Goal: Task Accomplishment & Management: Manage account settings

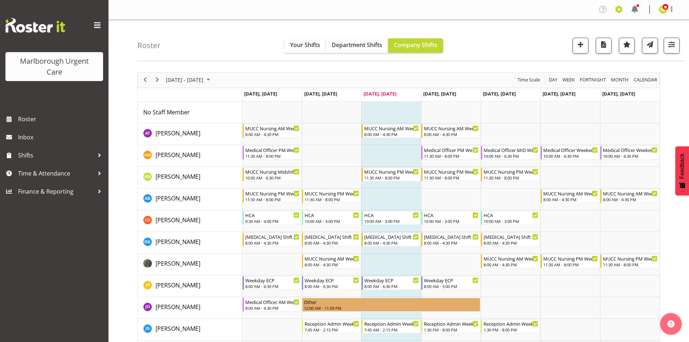
click at [616, 10] on span at bounding box center [619, 10] width 12 height 12
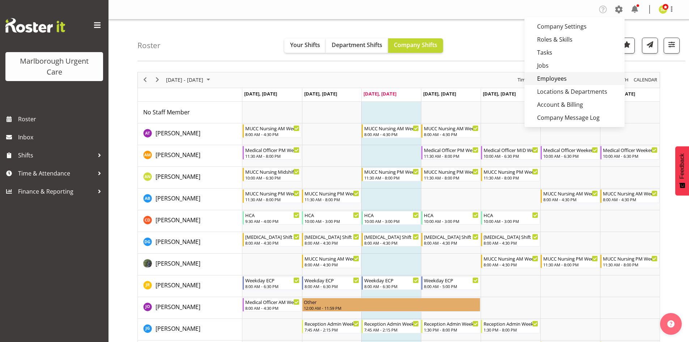
click at [561, 76] on link "Employees" at bounding box center [574, 78] width 100 height 13
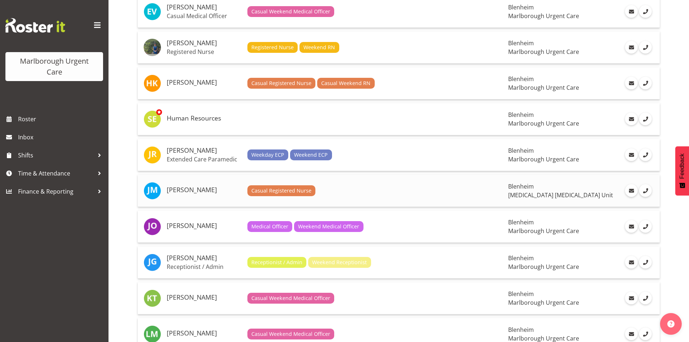
scroll to position [470, 0]
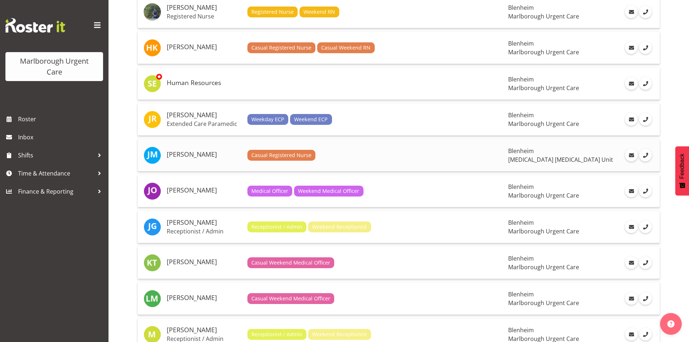
click at [195, 156] on h5 "[PERSON_NAME]" at bounding box center [204, 154] width 75 height 7
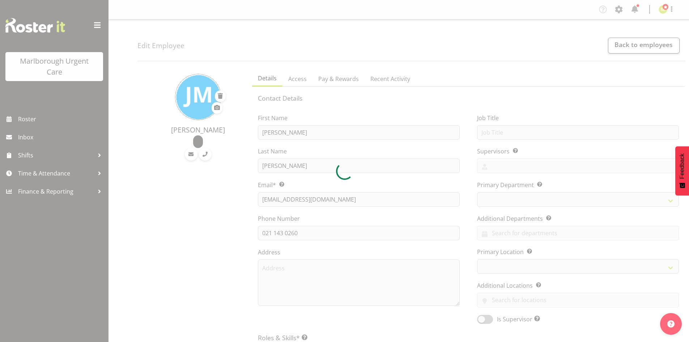
select select "TimelineWeek"
select select
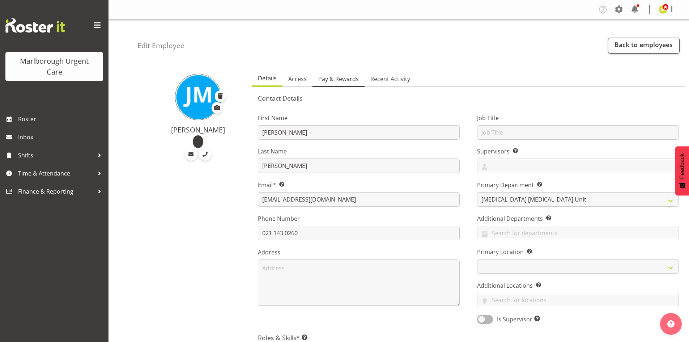
click at [352, 82] on span "Pay & Rewards" at bounding box center [338, 79] width 41 height 9
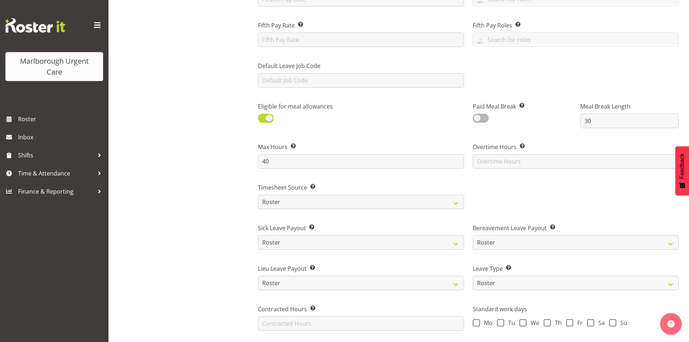
scroll to position [325, 0]
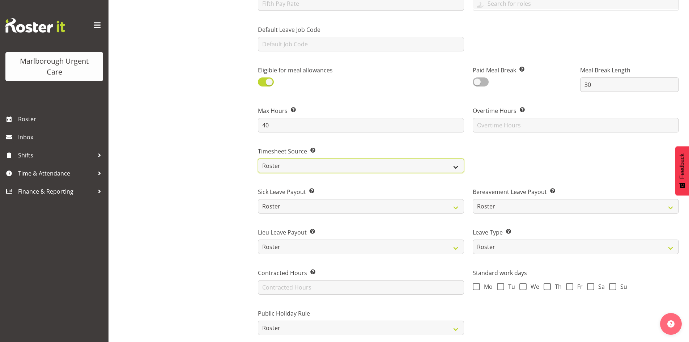
click at [351, 163] on select "Roster Manual GPS GPS (via Roster)" at bounding box center [361, 165] width 206 height 14
select select "manual"
click at [258, 158] on select "Roster Manual GPS GPS (via Roster)" at bounding box center [361, 165] width 206 height 14
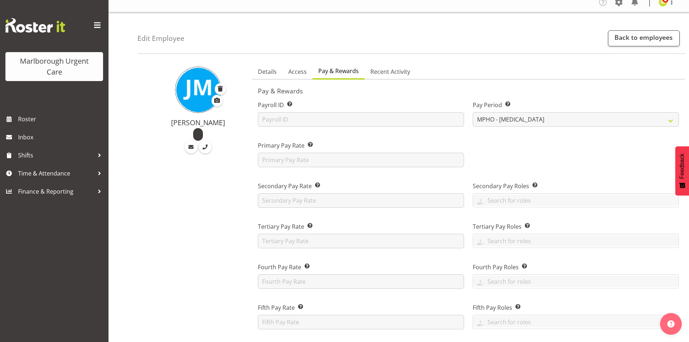
scroll to position [36, 0]
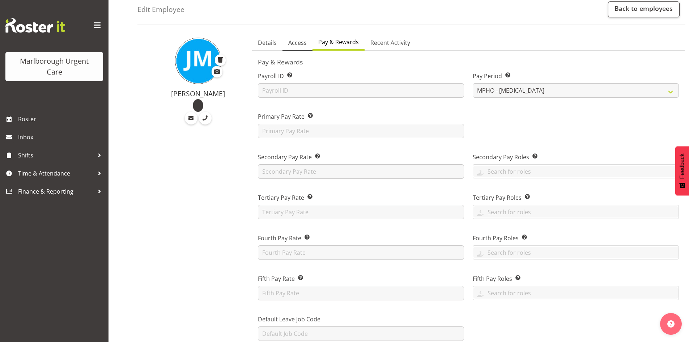
click at [293, 44] on span "Access" at bounding box center [297, 42] width 18 height 9
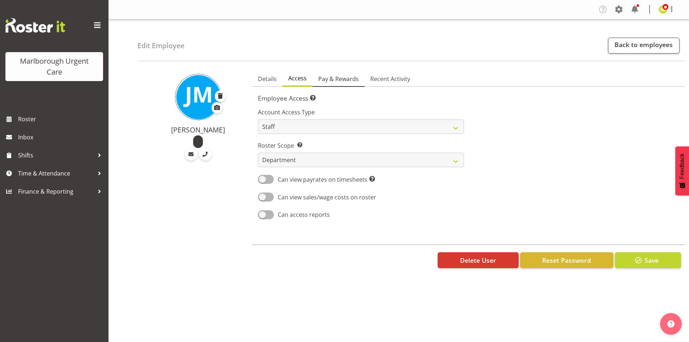
click at [336, 81] on span "Pay & Rewards" at bounding box center [338, 79] width 41 height 9
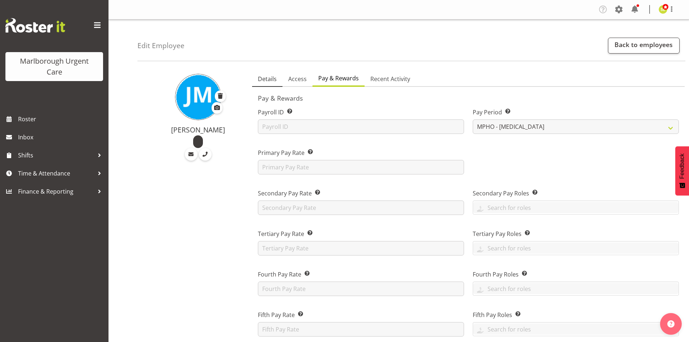
click at [270, 82] on span "Details" at bounding box center [267, 79] width 19 height 9
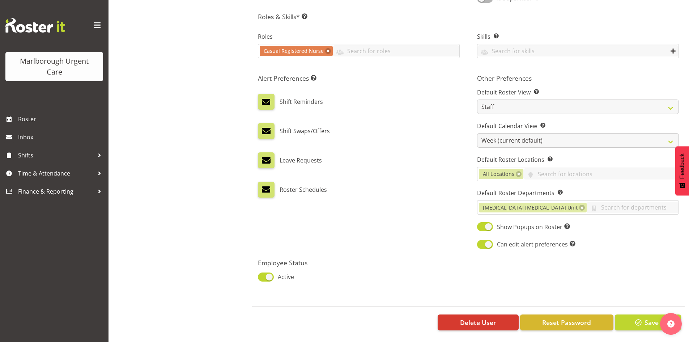
scroll to position [325, 0]
click at [631, 316] on button "Save" at bounding box center [648, 322] width 66 height 16
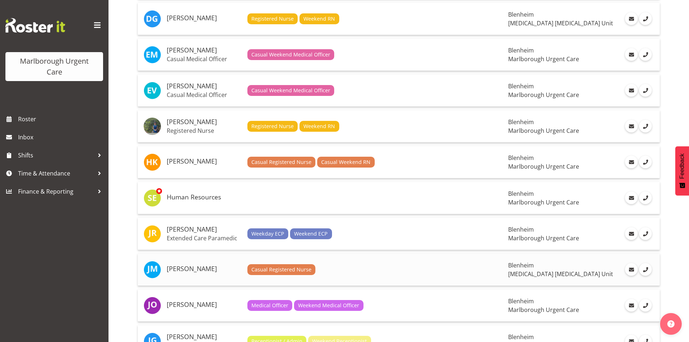
scroll to position [398, 0]
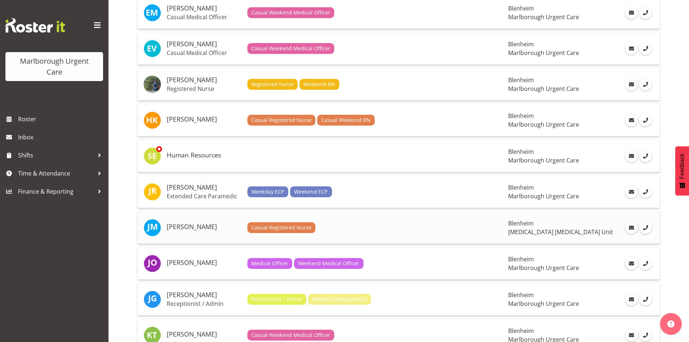
click at [205, 224] on h5 "[PERSON_NAME]" at bounding box center [204, 226] width 75 height 7
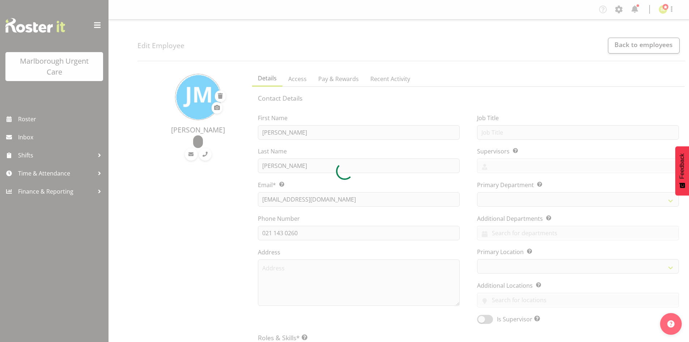
select select "TimelineWeek"
select select
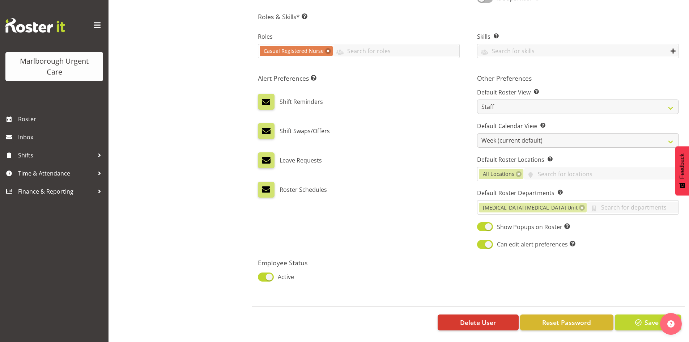
scroll to position [326, 0]
click at [557, 318] on span "Reset Password" at bounding box center [566, 322] width 49 height 9
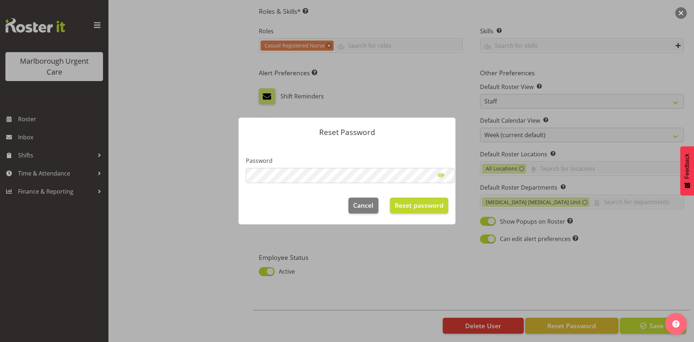
click at [439, 174] on span at bounding box center [441, 175] width 14 height 14
click at [407, 199] on button "Reset password" at bounding box center [419, 205] width 58 height 16
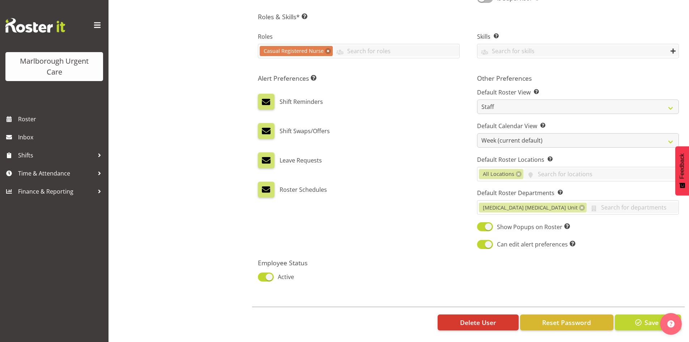
click at [373, 241] on div "Alert Preferences Specifies what type(s) of communication the employee will rec…" at bounding box center [358, 162] width 219 height 184
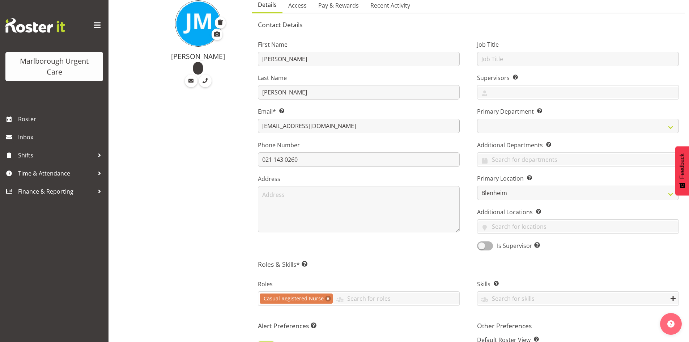
scroll to position [73, 0]
drag, startPoint x: 353, startPoint y: 125, endPoint x: 254, endPoint y: 126, distance: 99.5
click at [254, 126] on div "First Name Jane Last Name Macfarlane Email* This is a required field. janemacfa…" at bounding box center [358, 143] width 219 height 226
